Goal: Information Seeking & Learning: Learn about a topic

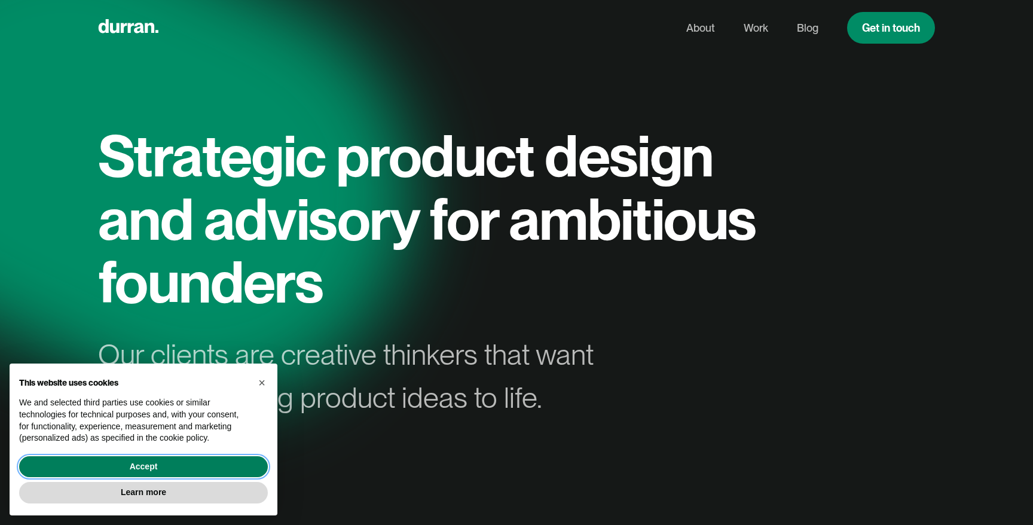
click at [249, 463] on button "Accept" at bounding box center [143, 467] width 249 height 22
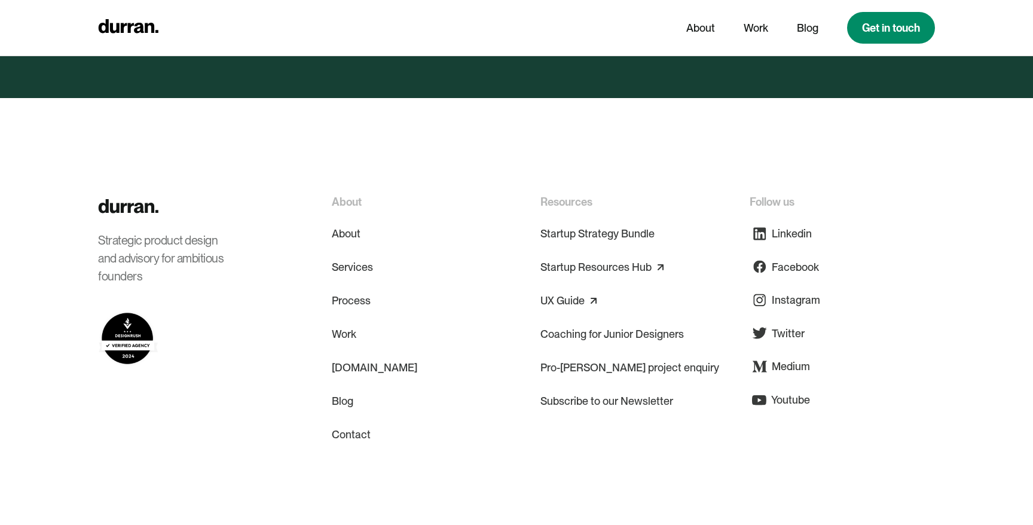
scroll to position [5802, 0]
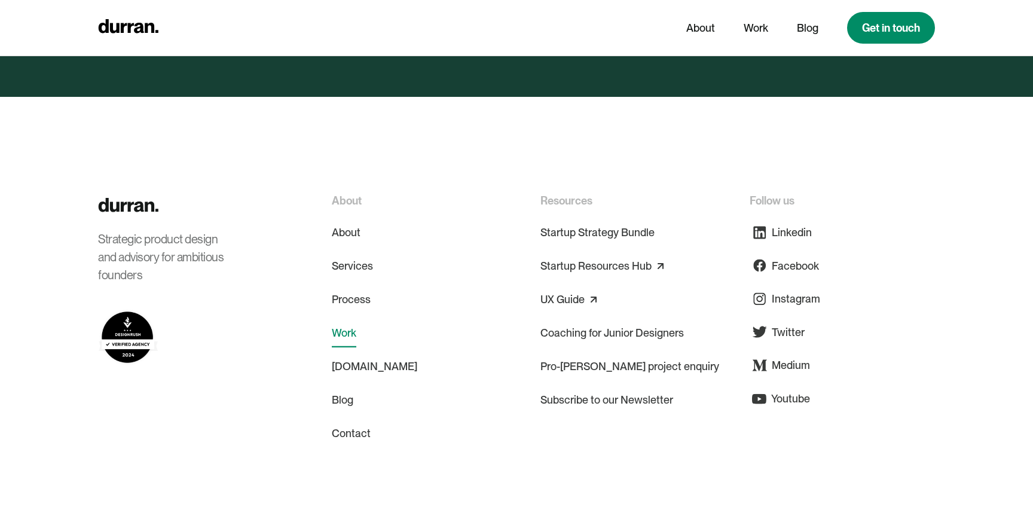
click at [347, 319] on link "Work" at bounding box center [344, 333] width 25 height 29
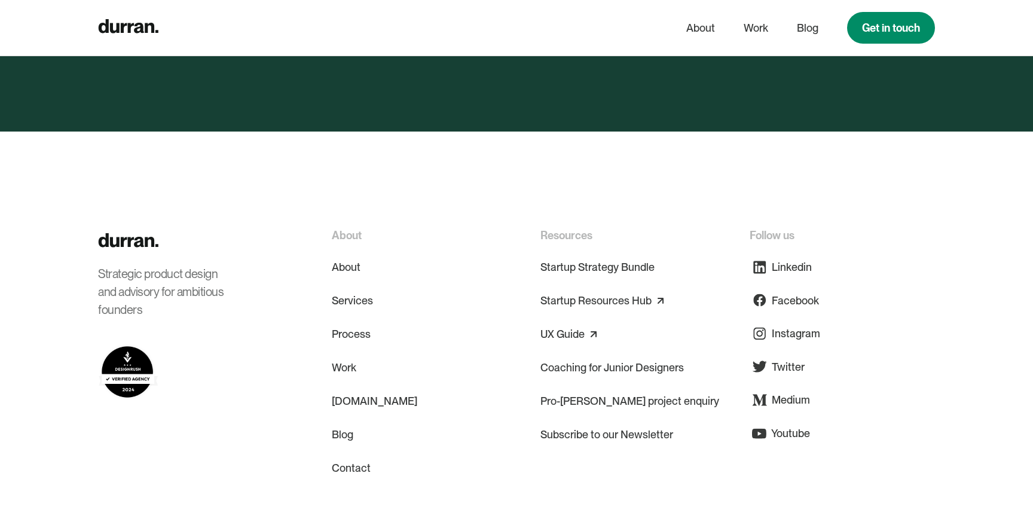
scroll to position [4525, 0]
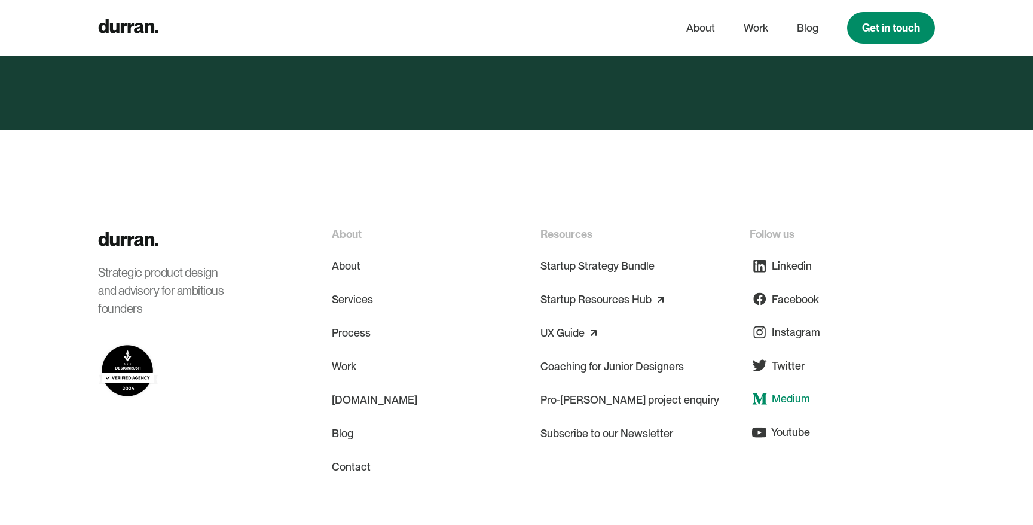
click at [790, 390] on div "Medium" at bounding box center [791, 398] width 38 height 16
click at [595, 385] on link "Pro-[PERSON_NAME] project enquiry" at bounding box center [629, 399] width 179 height 29
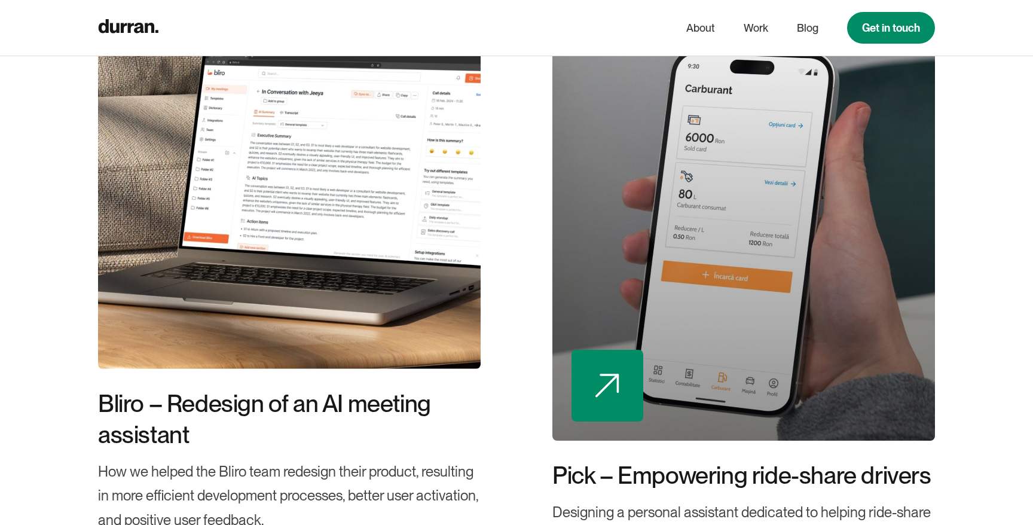
scroll to position [1014, 0]
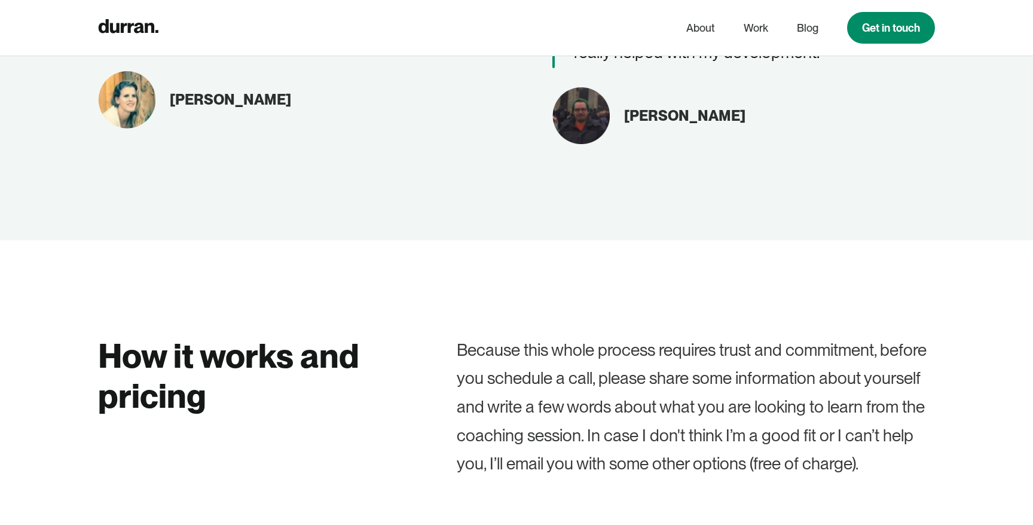
scroll to position [1528, 0]
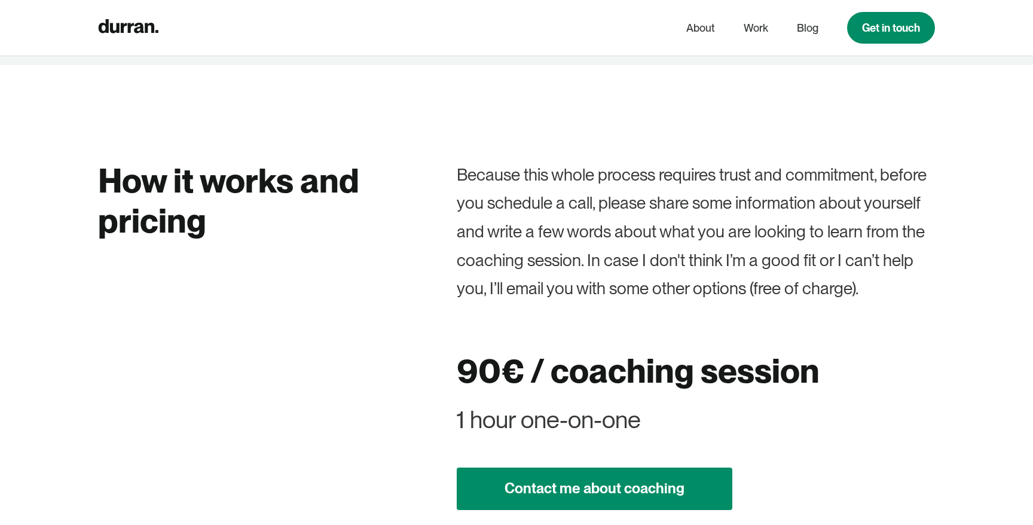
scroll to position [1727, 0]
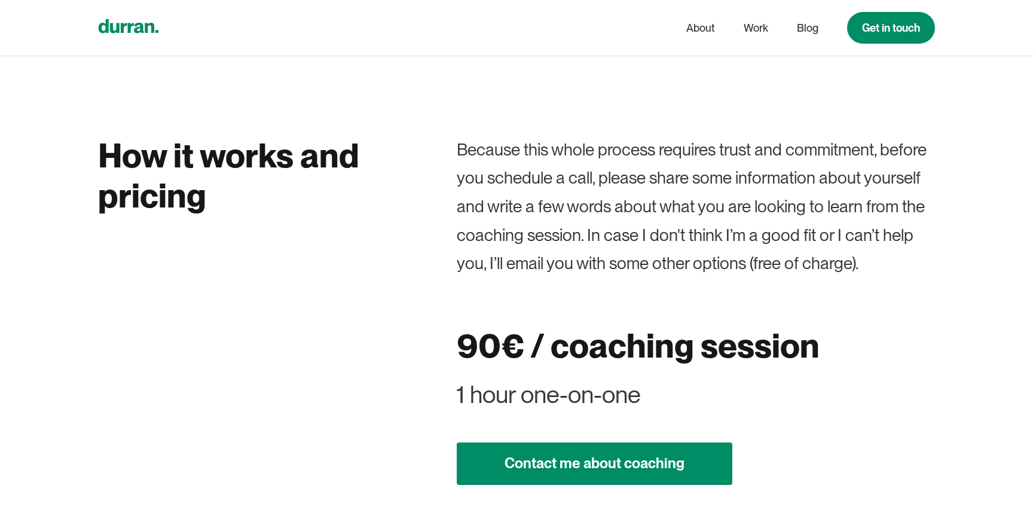
click at [130, 25] on icon "home" at bounding box center [129, 26] width 60 height 14
